Goal: Information Seeking & Learning: Learn about a topic

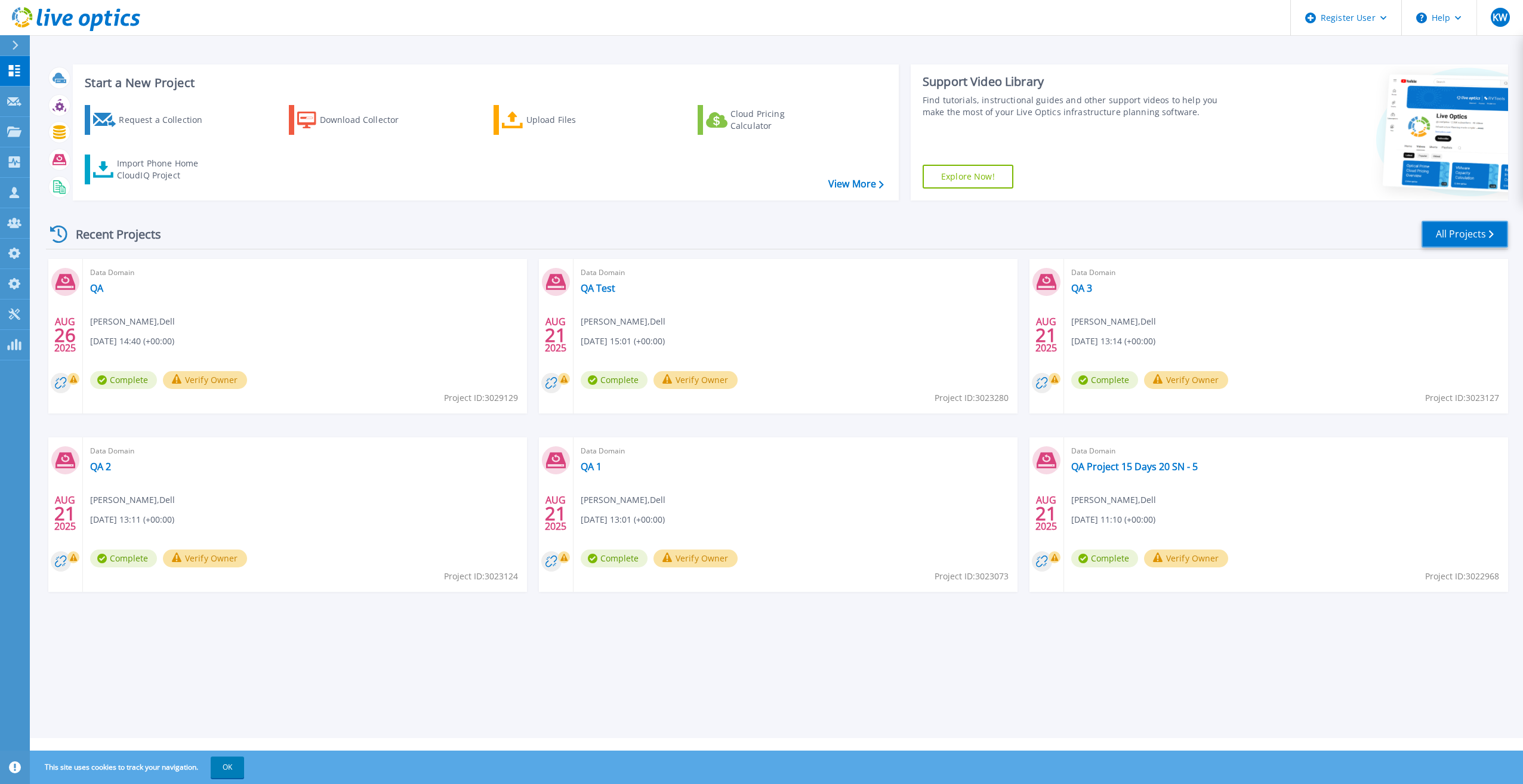
click at [1428, 235] on link "All Projects" at bounding box center [1464, 234] width 86 height 27
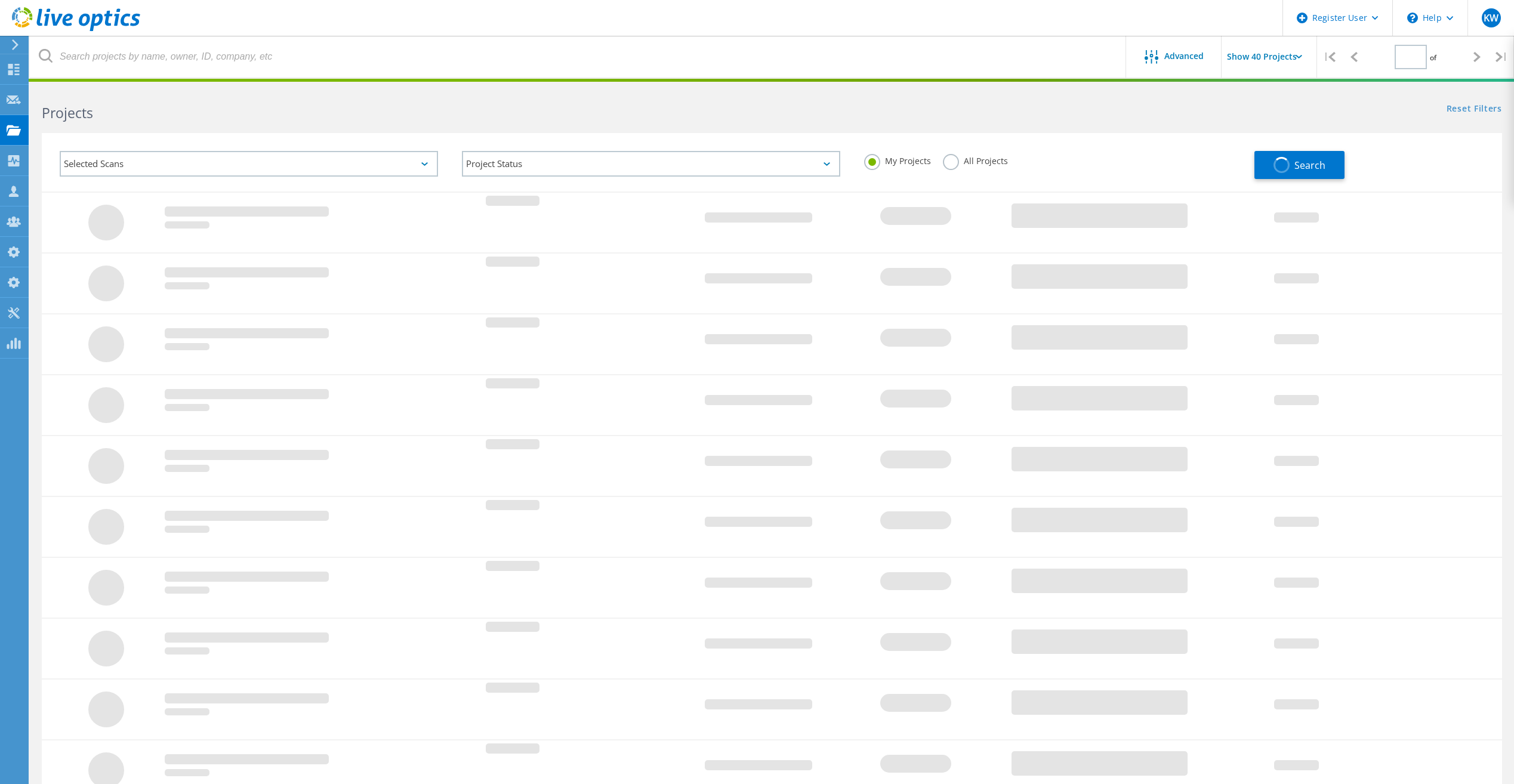
type input "1"
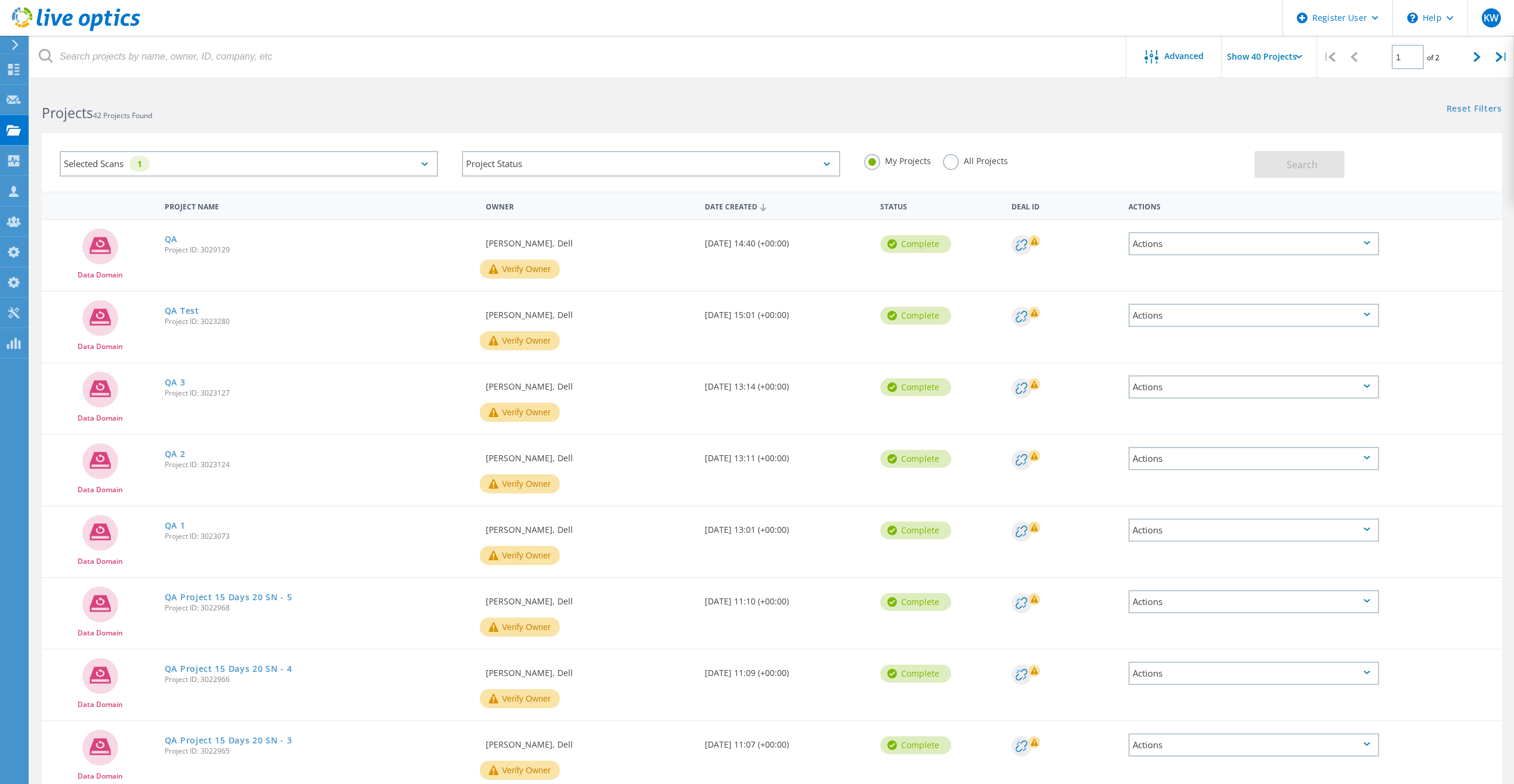
click at [974, 163] on label "All Projects" at bounding box center [975, 159] width 65 height 11
click at [0, 0] on input "All Projects" at bounding box center [0, 0] width 0 height 0
drag, startPoint x: 1386, startPoint y: 149, endPoint x: 1346, endPoint y: 147, distance: 40.0
click at [1386, 149] on div "Search" at bounding box center [1375, 157] width 241 height 39
click at [1288, 169] on span "Search" at bounding box center [1302, 164] width 31 height 13
